Goal: Task Accomplishment & Management: Manage account settings

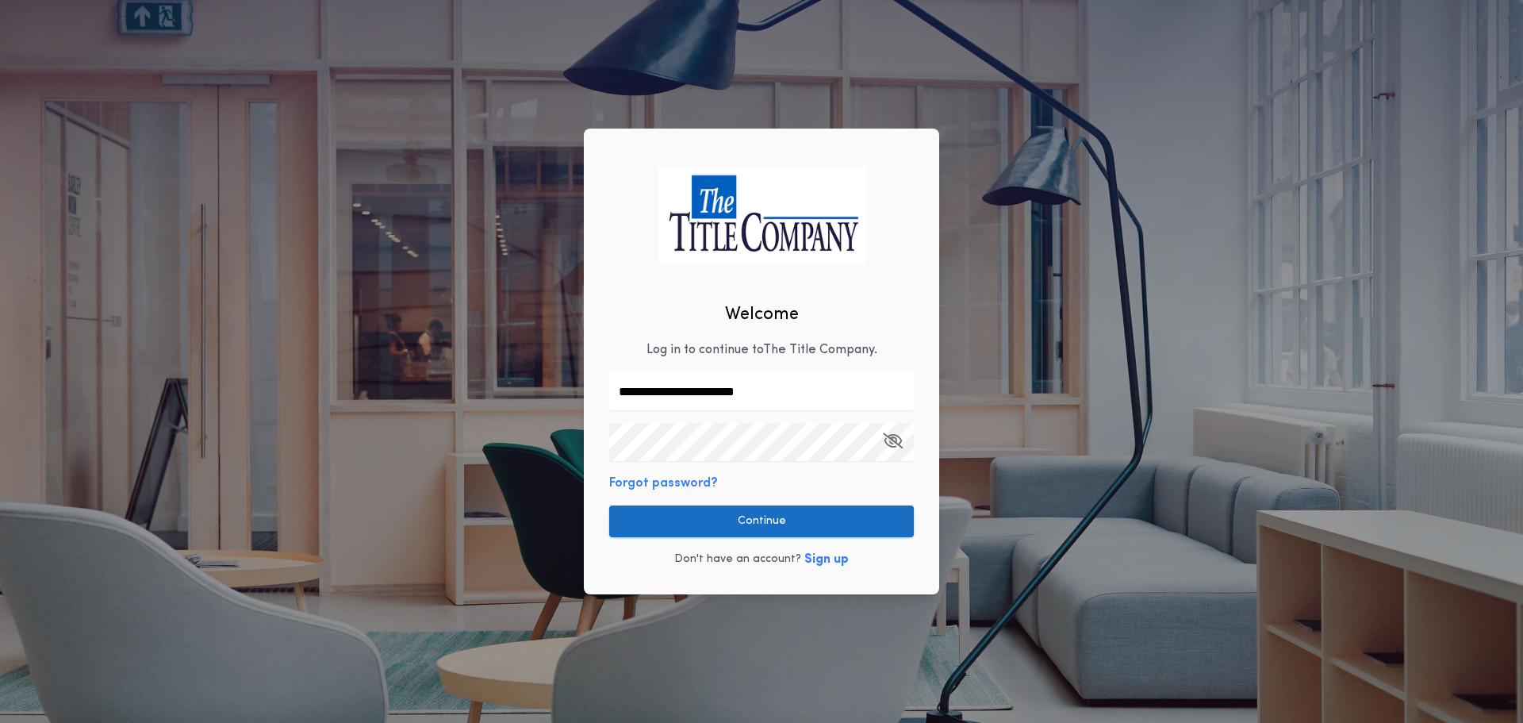
click at [736, 514] on button "Continue" at bounding box center [761, 521] width 305 height 32
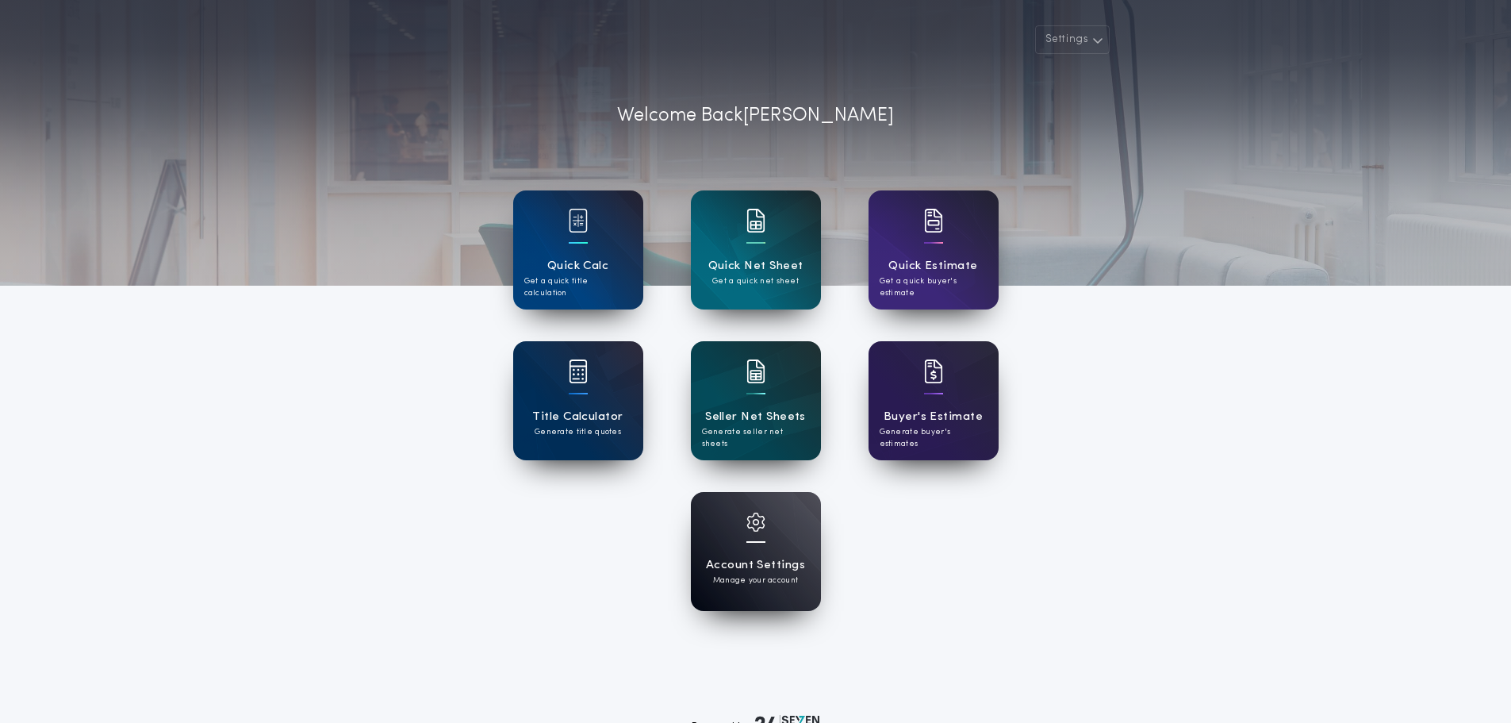
click at [748, 526] on img at bounding box center [755, 521] width 19 height 19
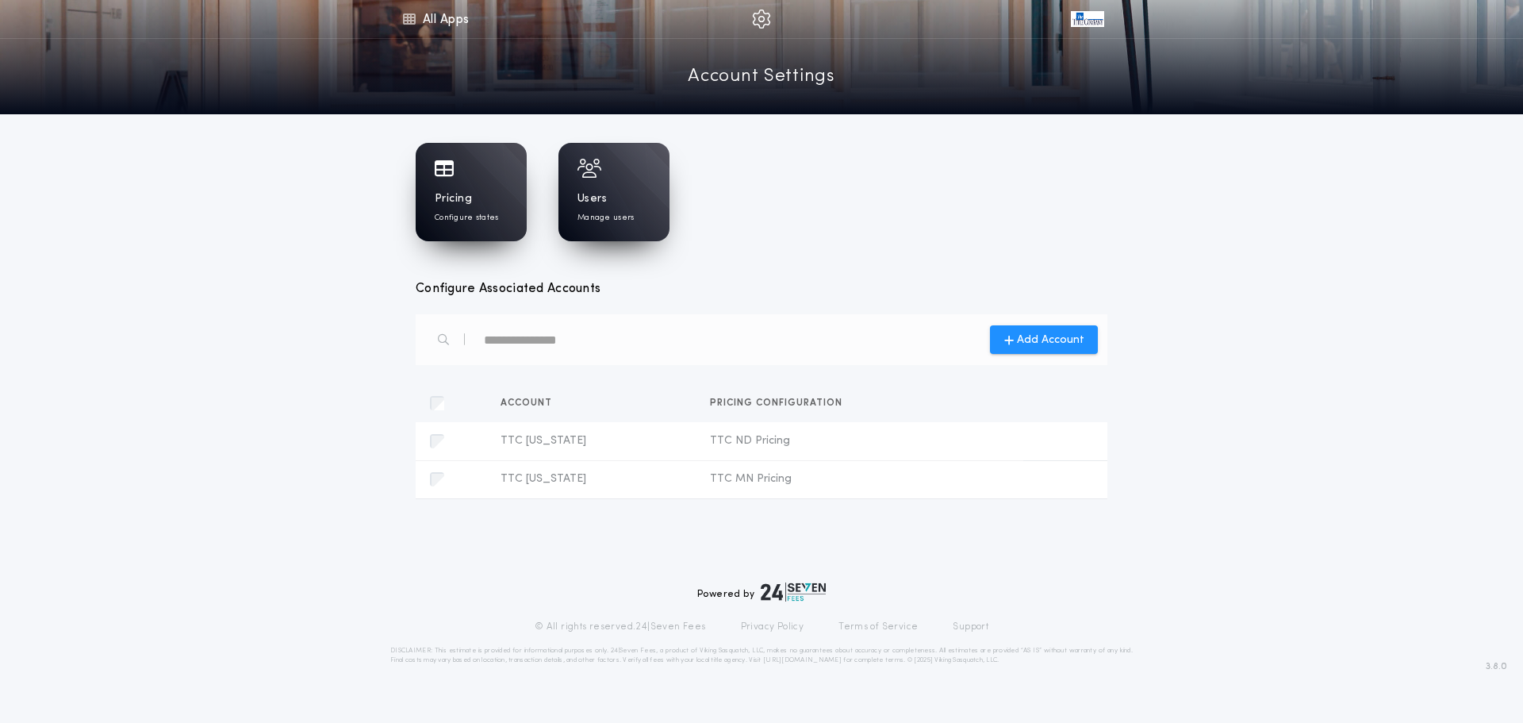
click at [459, 202] on h1 "Pricing" at bounding box center [453, 199] width 37 height 16
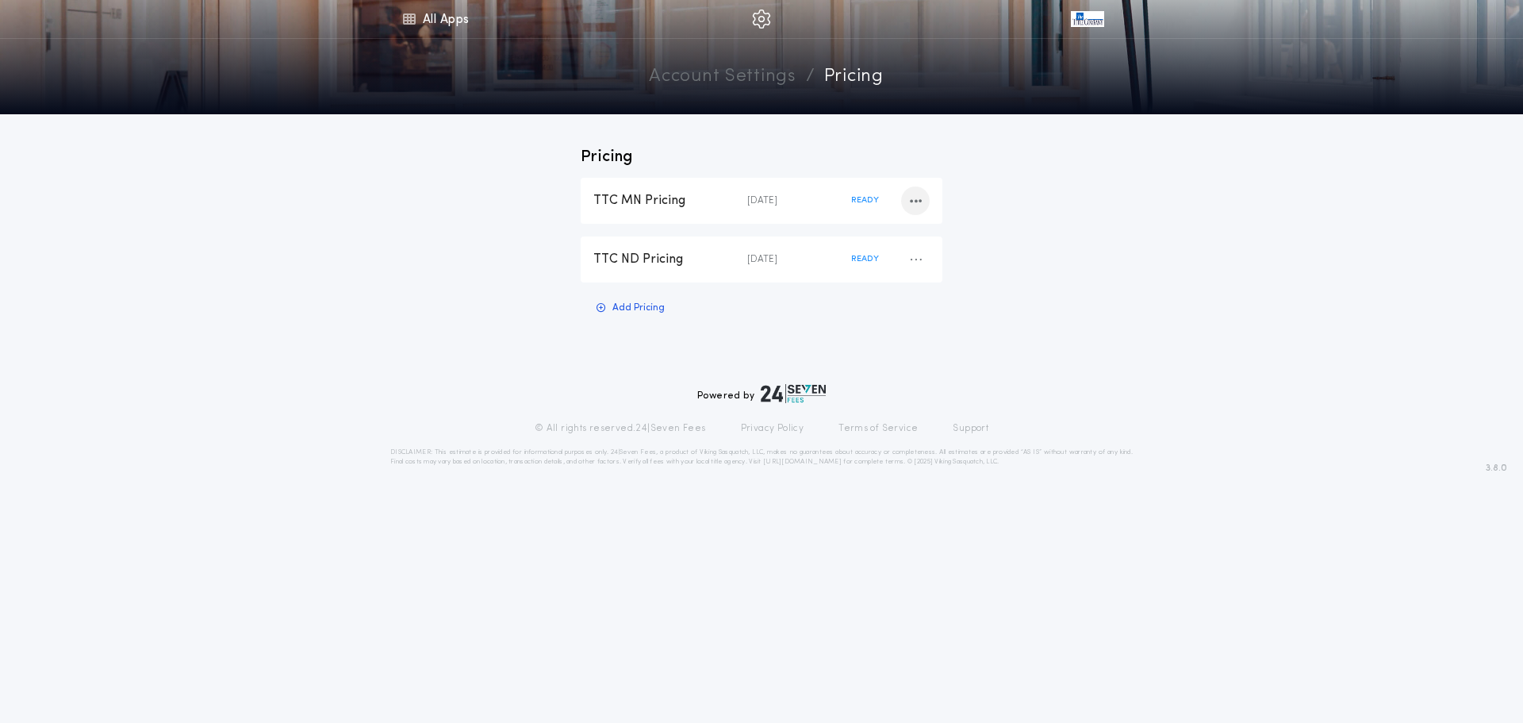
click at [926, 201] on div "button" at bounding box center [915, 200] width 29 height 29
click at [631, 196] on div "TTC MN Pricing" at bounding box center [670, 200] width 154 height 17
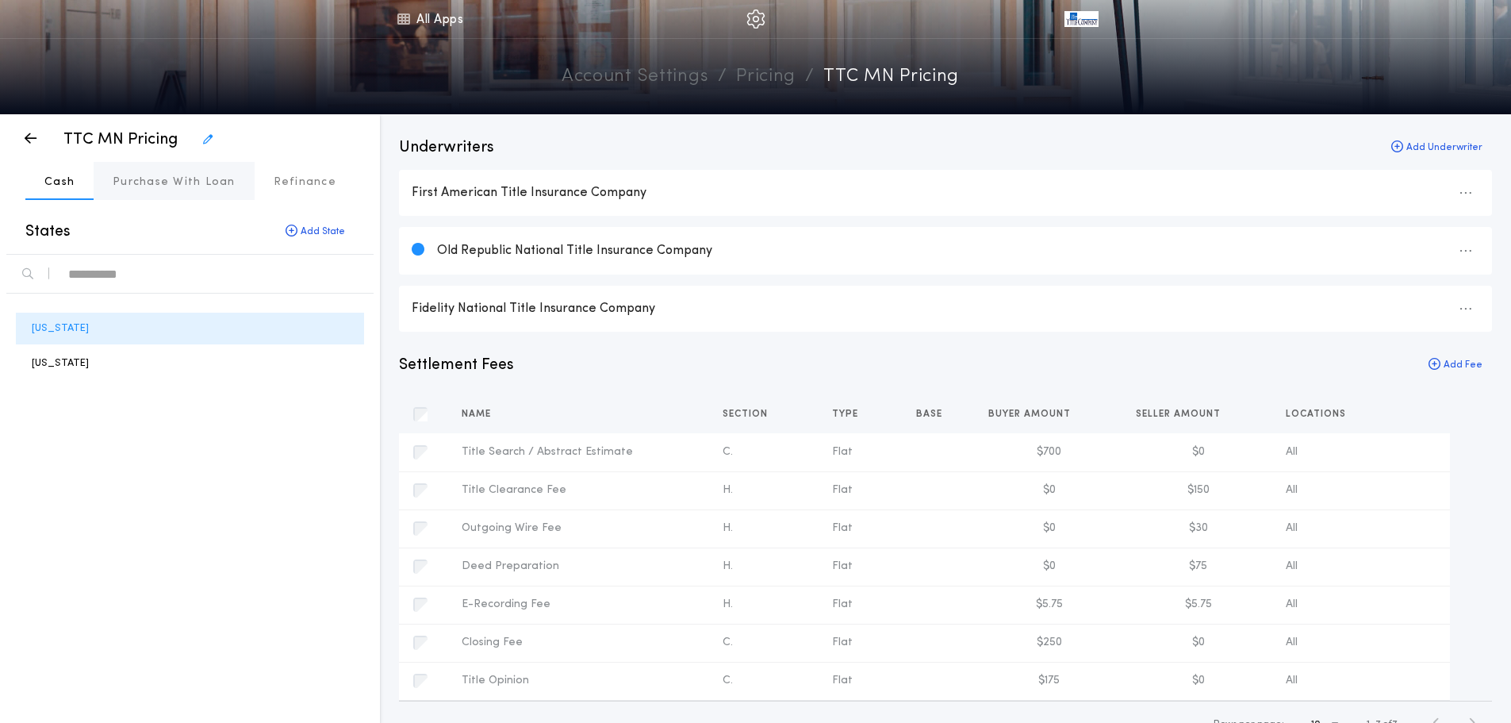
click at [198, 179] on p "Purchase With Loan" at bounding box center [174, 183] width 123 height 16
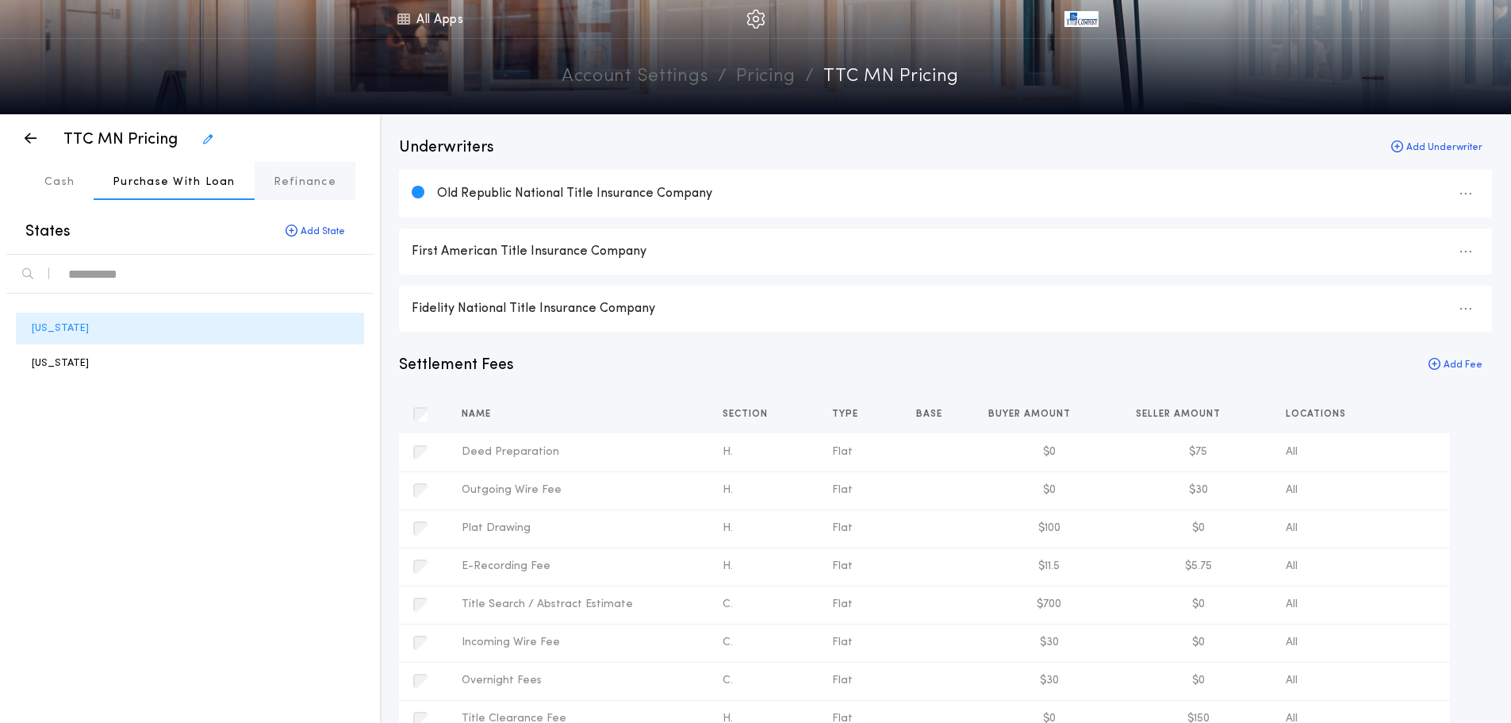
click at [298, 183] on p "Refinance" at bounding box center [305, 183] width 63 height 16
